Goal: Transaction & Acquisition: Purchase product/service

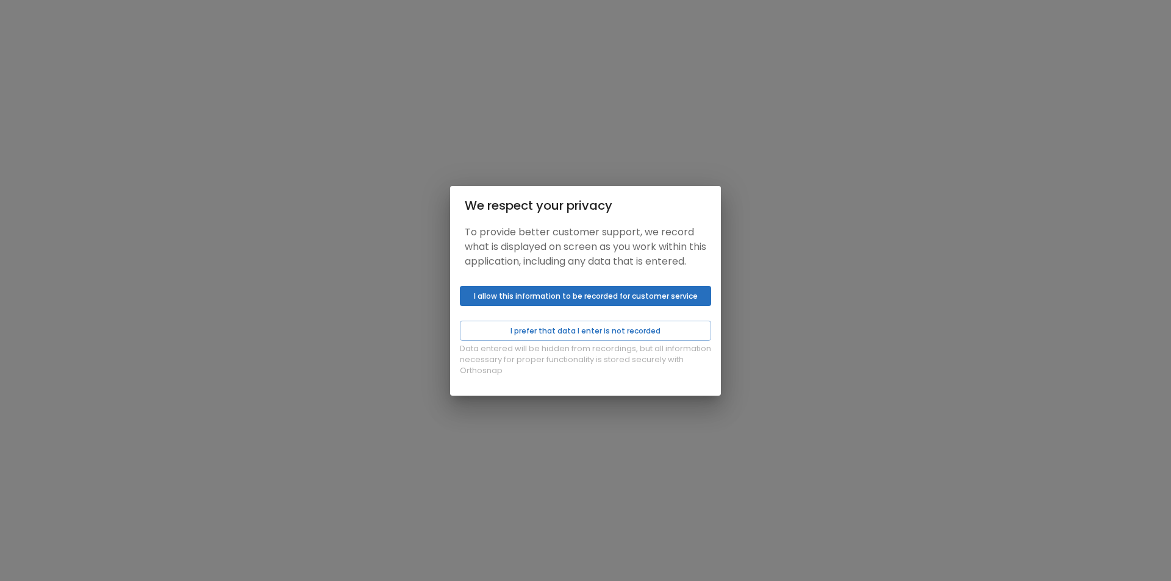
click at [516, 300] on button "I allow this information to be recorded for customer service" at bounding box center [585, 296] width 251 height 20
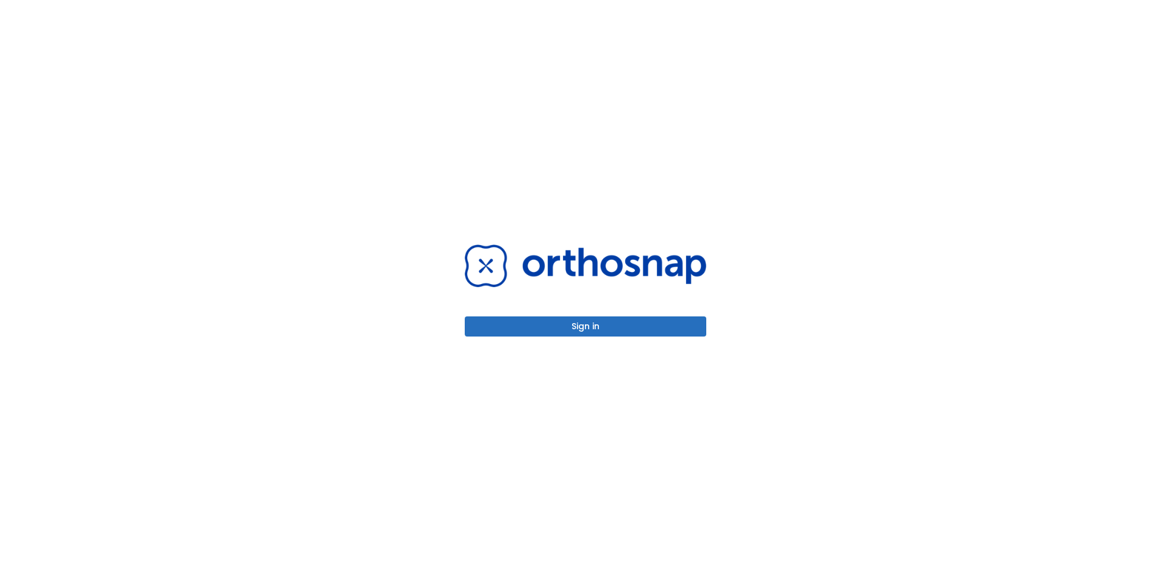
click at [525, 325] on button "Sign in" at bounding box center [586, 327] width 242 height 20
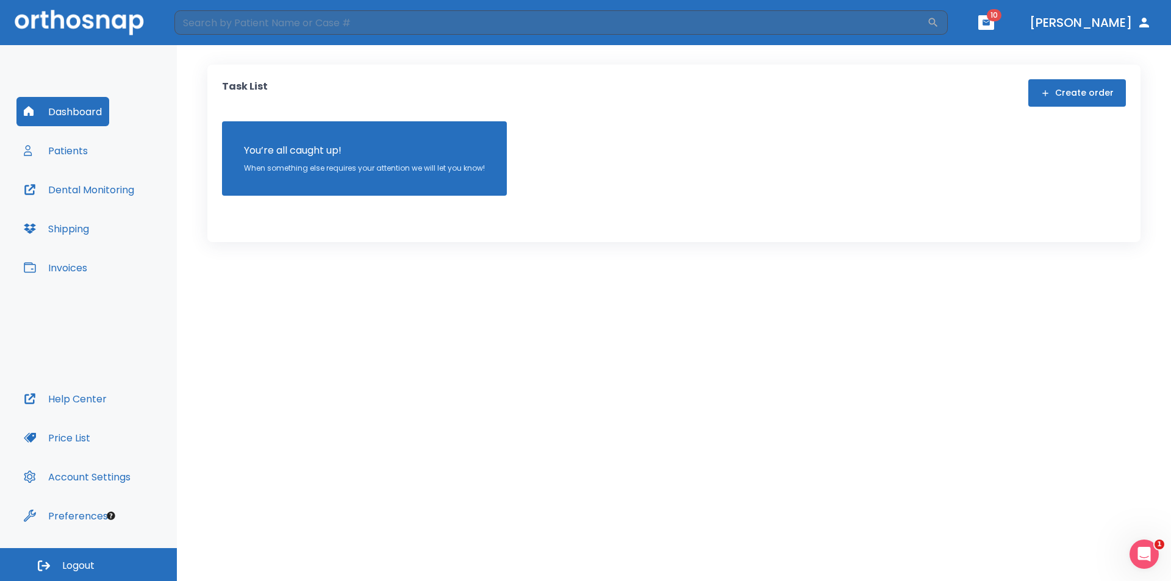
click at [79, 154] on button "Patients" at bounding box center [55, 150] width 79 height 29
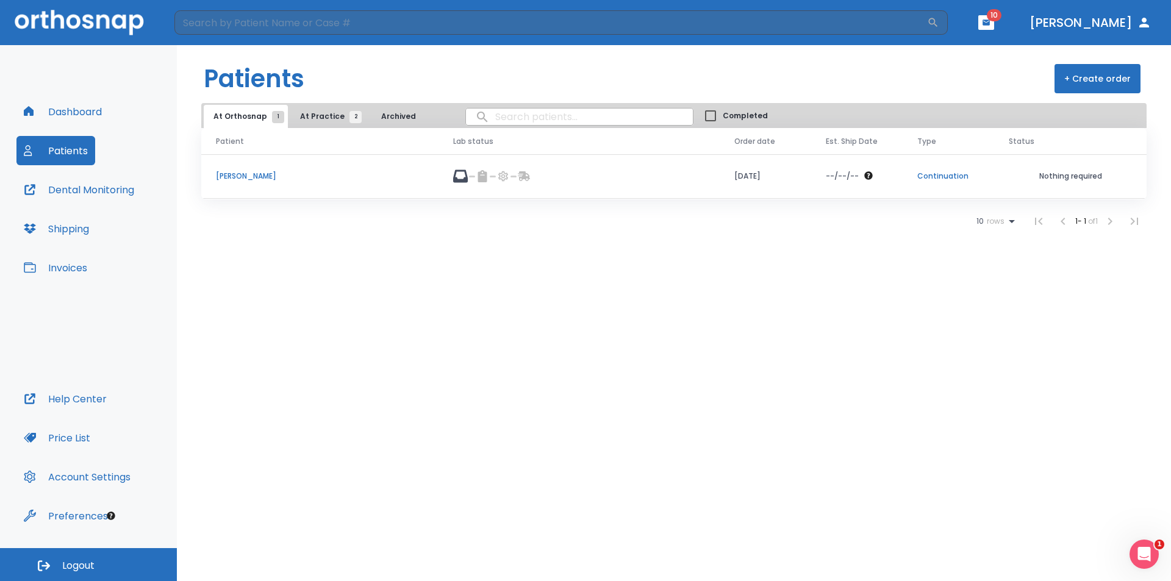
click at [81, 264] on button "Invoices" at bounding box center [55, 267] width 78 height 29
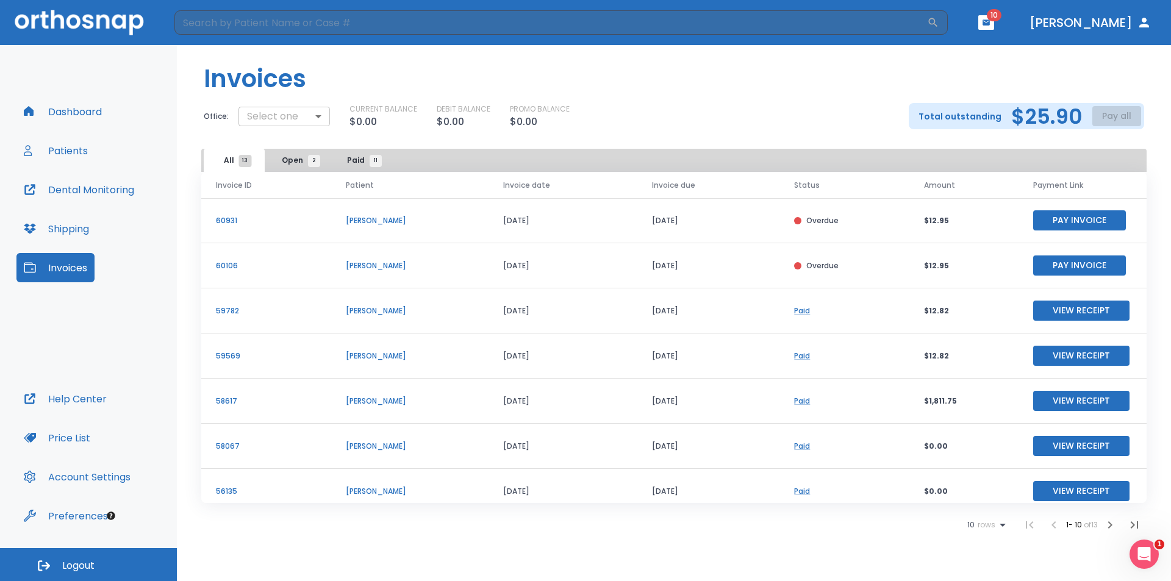
click at [275, 121] on body "​ 10 [PERSON_NAME] Dashboard Patients Dental Monitoring Shipping Invoices Help …" at bounding box center [585, 290] width 1171 height 581
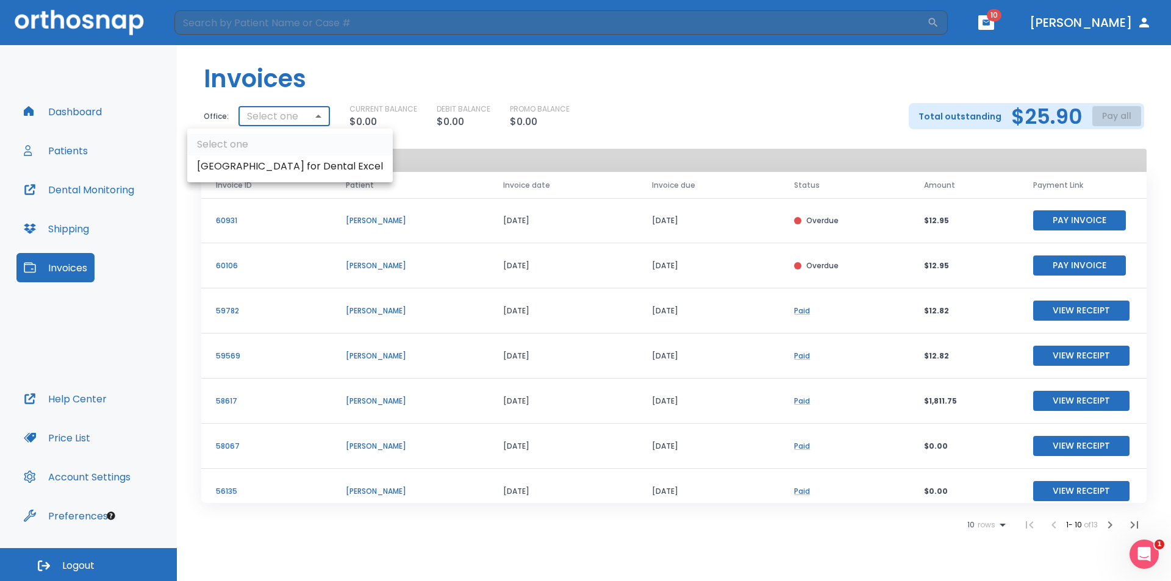
click at [268, 170] on li "[GEOGRAPHIC_DATA] for Dental Excel" at bounding box center [290, 167] width 206 height 22
type input "3017"
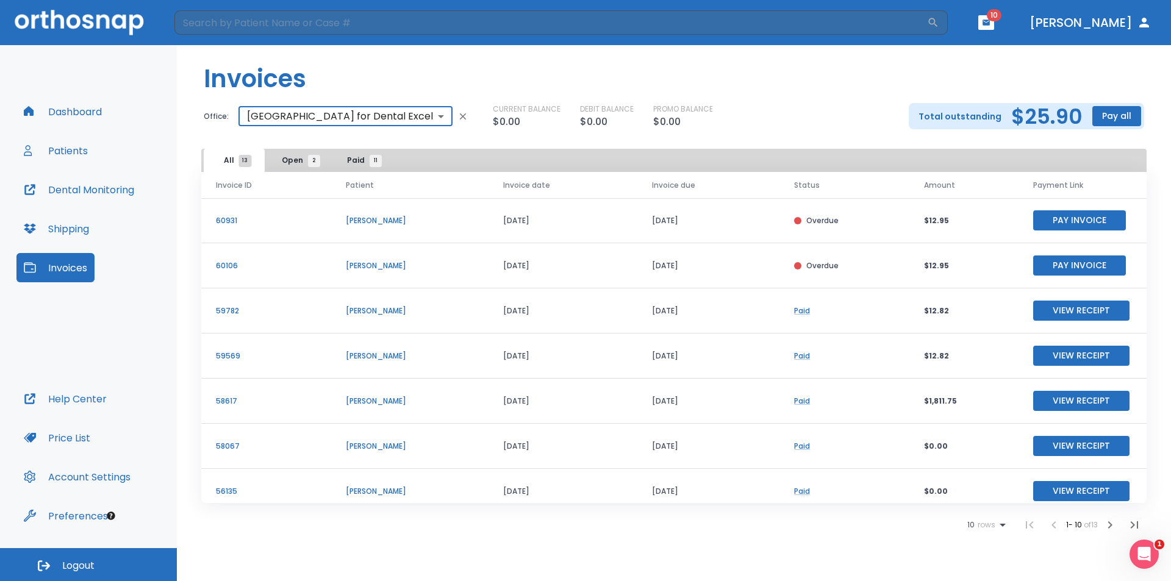
click at [1099, 116] on button "Pay all" at bounding box center [1117, 116] width 49 height 20
click at [1094, 148] on p "Pay by CC or Bank account" at bounding box center [1103, 146] width 102 height 11
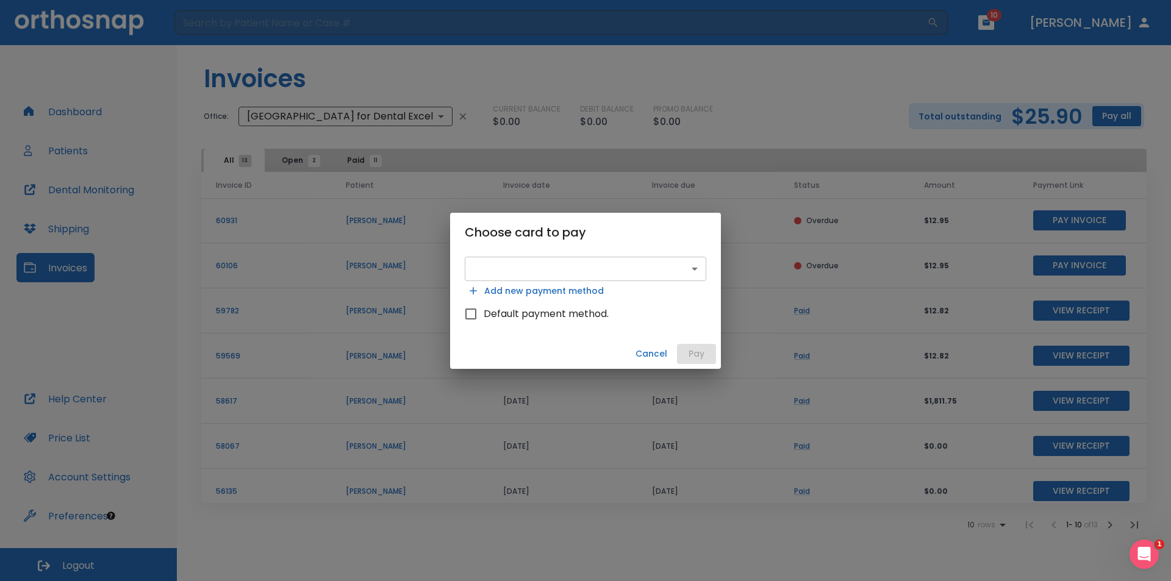
click at [517, 257] on body "​ 10 [PERSON_NAME] Dashboard Patients Dental Monitoring Shipping Invoices Help …" at bounding box center [585, 290] width 1171 height 581
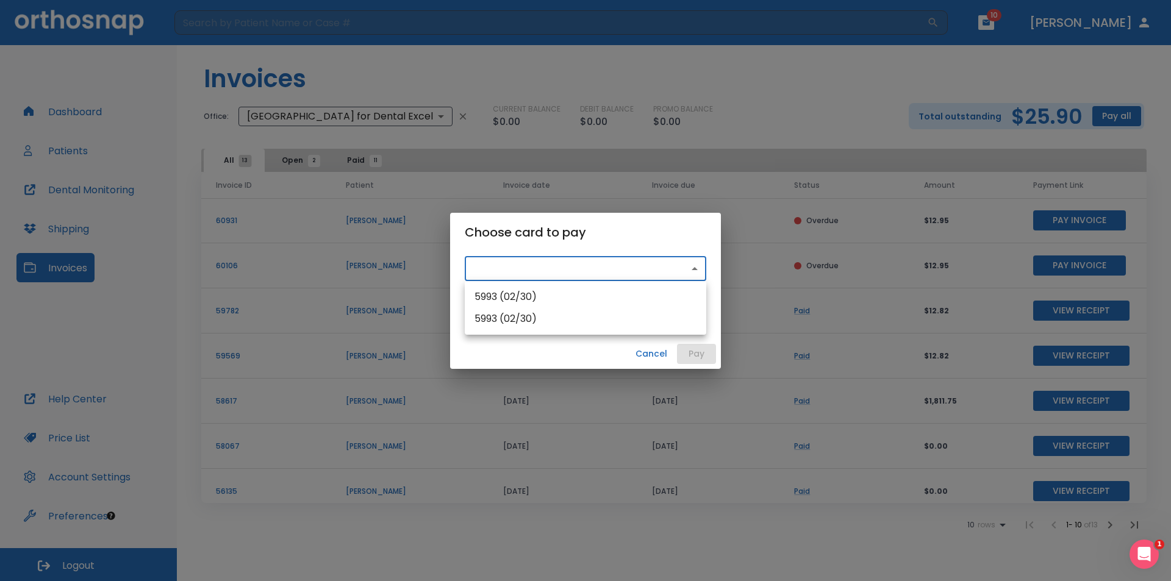
click at [523, 301] on li "5993 (02/30)" at bounding box center [586, 297] width 242 height 22
type input "src_1Qr2HKHMfdBZStQ1w2jQerqD"
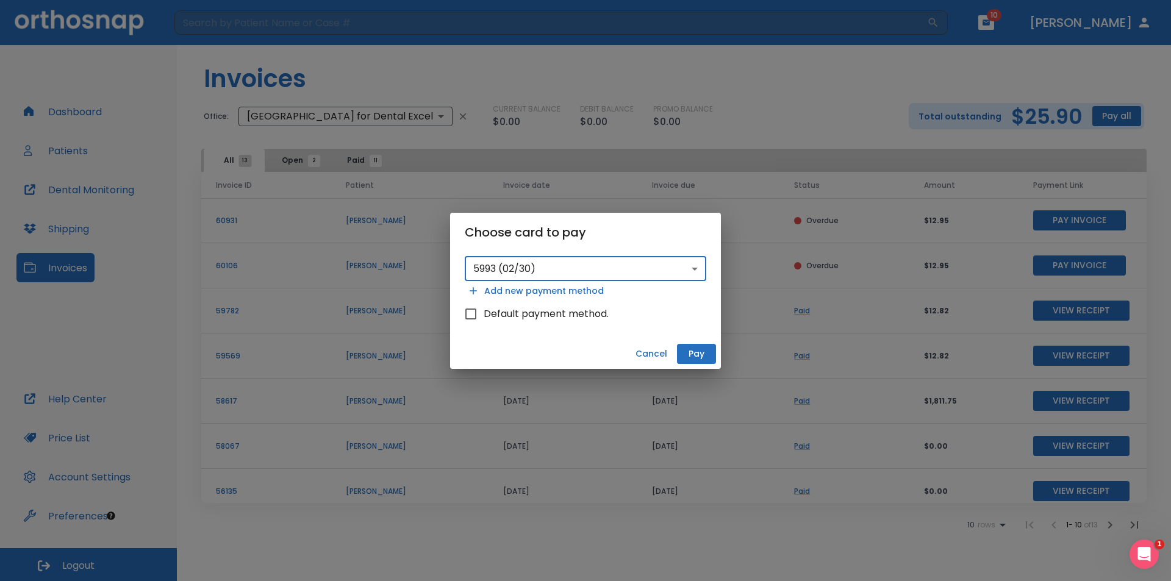
click at [684, 353] on button "Pay" at bounding box center [696, 354] width 39 height 20
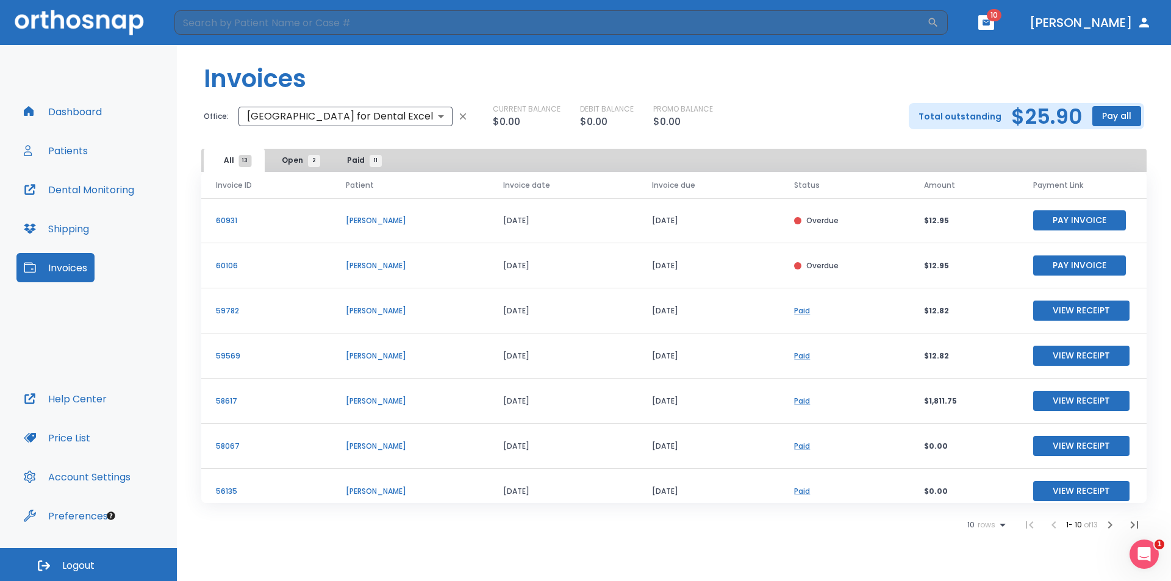
click at [71, 149] on button "Patients" at bounding box center [55, 150] width 79 height 29
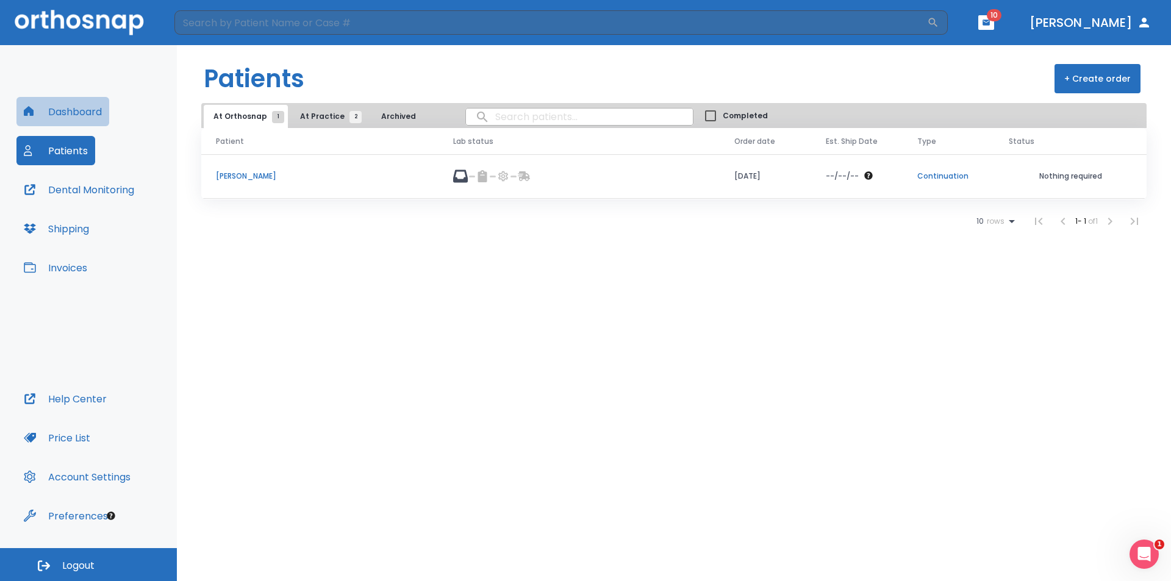
click at [85, 110] on button "Dashboard" at bounding box center [62, 111] width 93 height 29
